Goal: Task Accomplishment & Management: Use online tool/utility

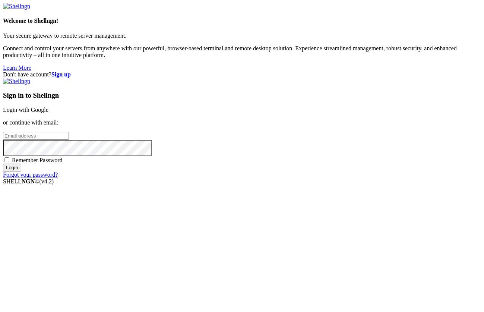
click at [48, 113] on link "Login with Google" at bounding box center [25, 110] width 45 height 6
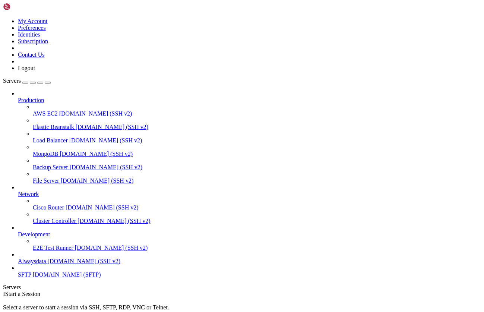
scroll to position [9, 0]
click at [46, 264] on span "Alwaysdata" at bounding box center [32, 261] width 28 height 6
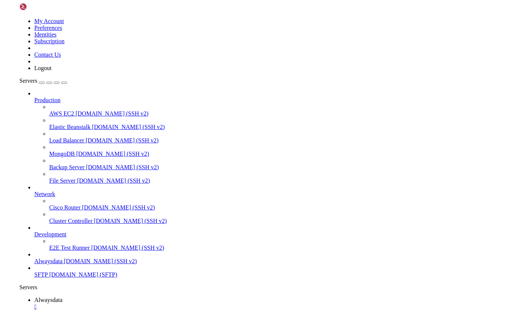
scroll to position [3, 1]
